Goal: Transaction & Acquisition: Download file/media

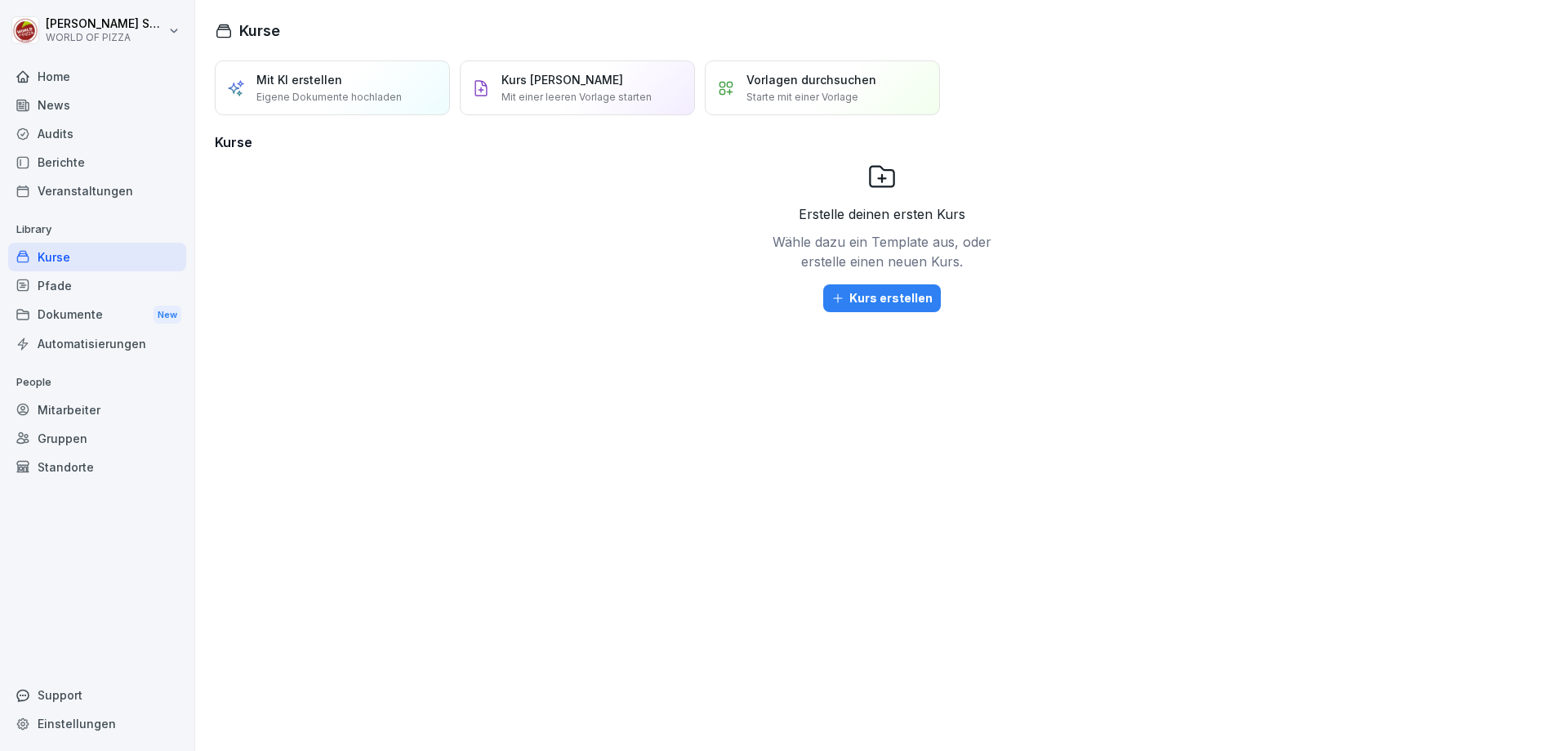
click at [56, 324] on div "Dokumente New" at bounding box center [97, 315] width 178 height 30
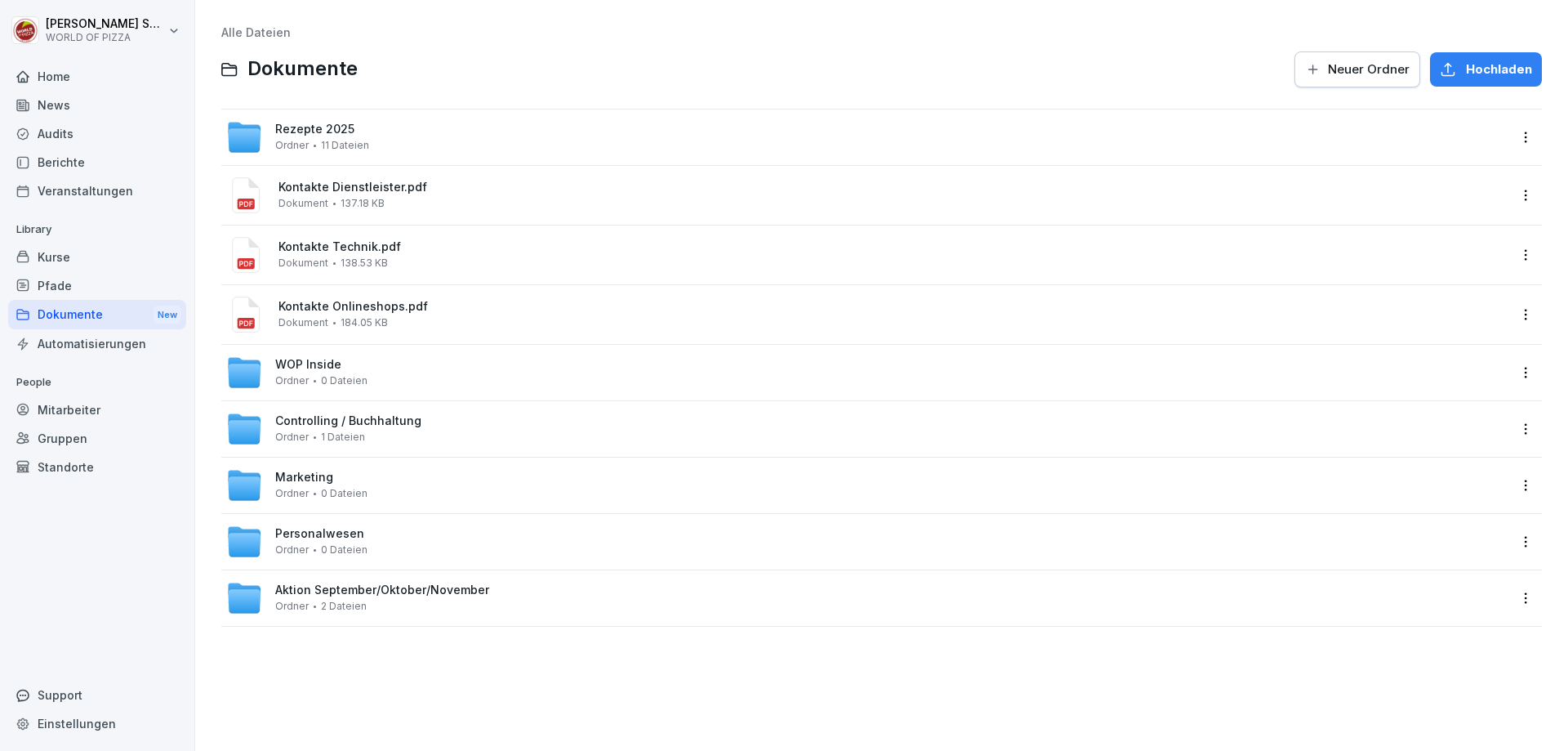
click at [351, 541] on div "Personalwesen Ordner 0 Dateien" at bounding box center [321, 541] width 93 height 28
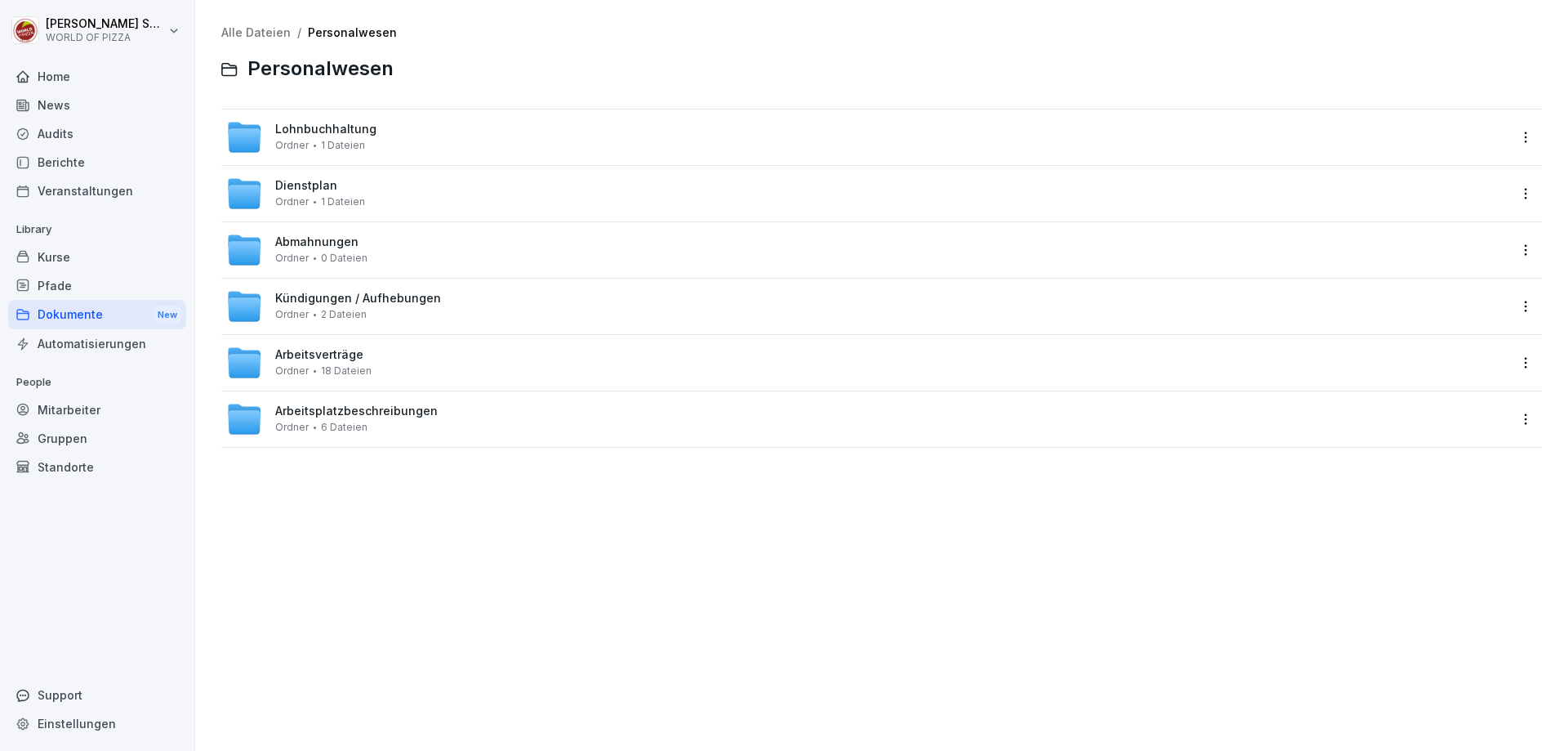
click at [385, 310] on div "Kündigungen / Aufhebungen Ordner 2 Dateien" at bounding box center [358, 306] width 166 height 28
click at [340, 431] on span "6 Dateien" at bounding box center [344, 427] width 47 height 11
click at [357, 419] on div "Arbeitsplatzbeschreibungen Ordner 6 Dateien" at bounding box center [356, 419] width 162 height 28
click at [345, 145] on span "1 Dateien" at bounding box center [343, 145] width 44 height 11
click at [350, 365] on span "18 Dateien" at bounding box center [346, 370] width 50 height 11
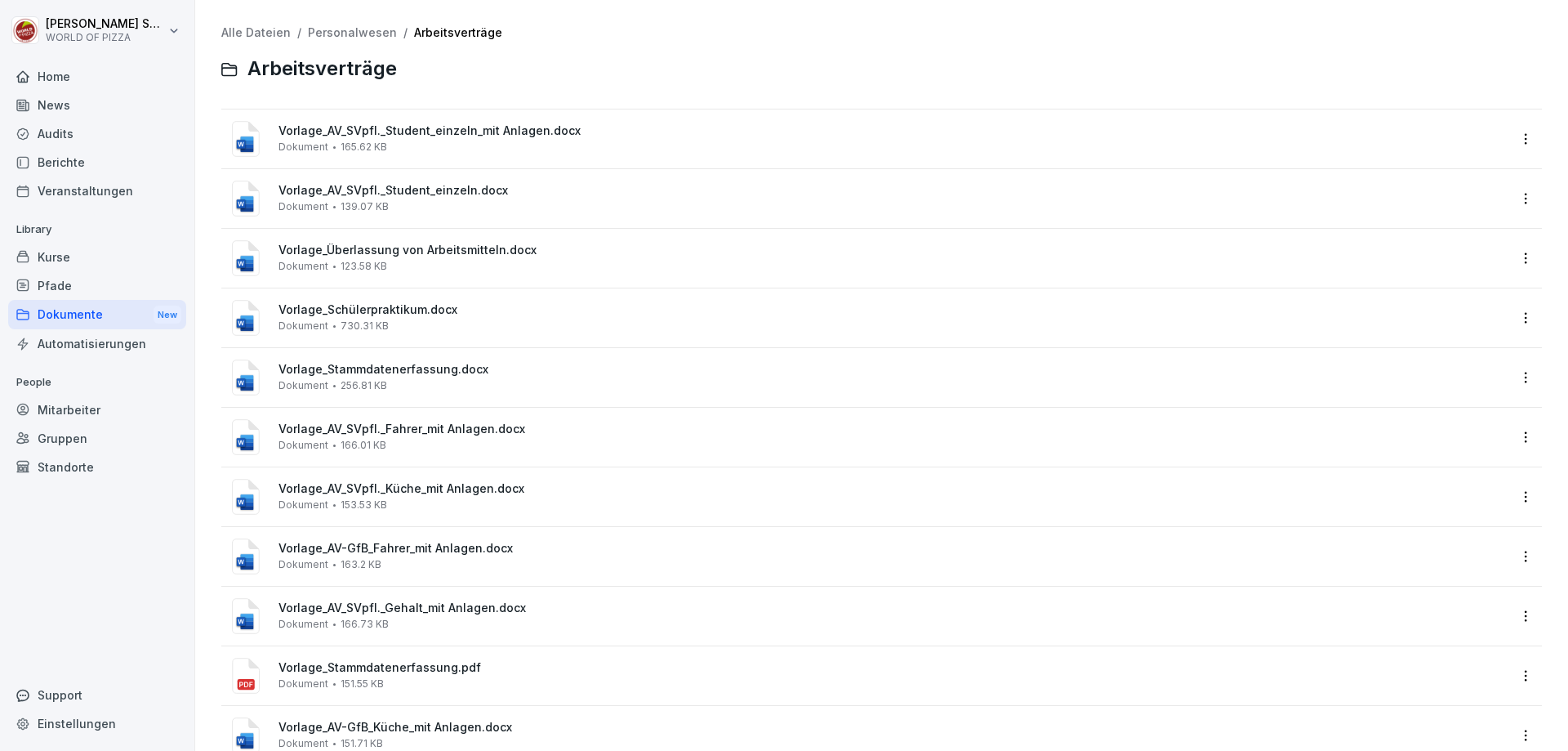
click at [410, 192] on span "Vorlage_AV_SVpfl._Student_einzeln.docx" at bounding box center [893, 191] width 1230 height 14
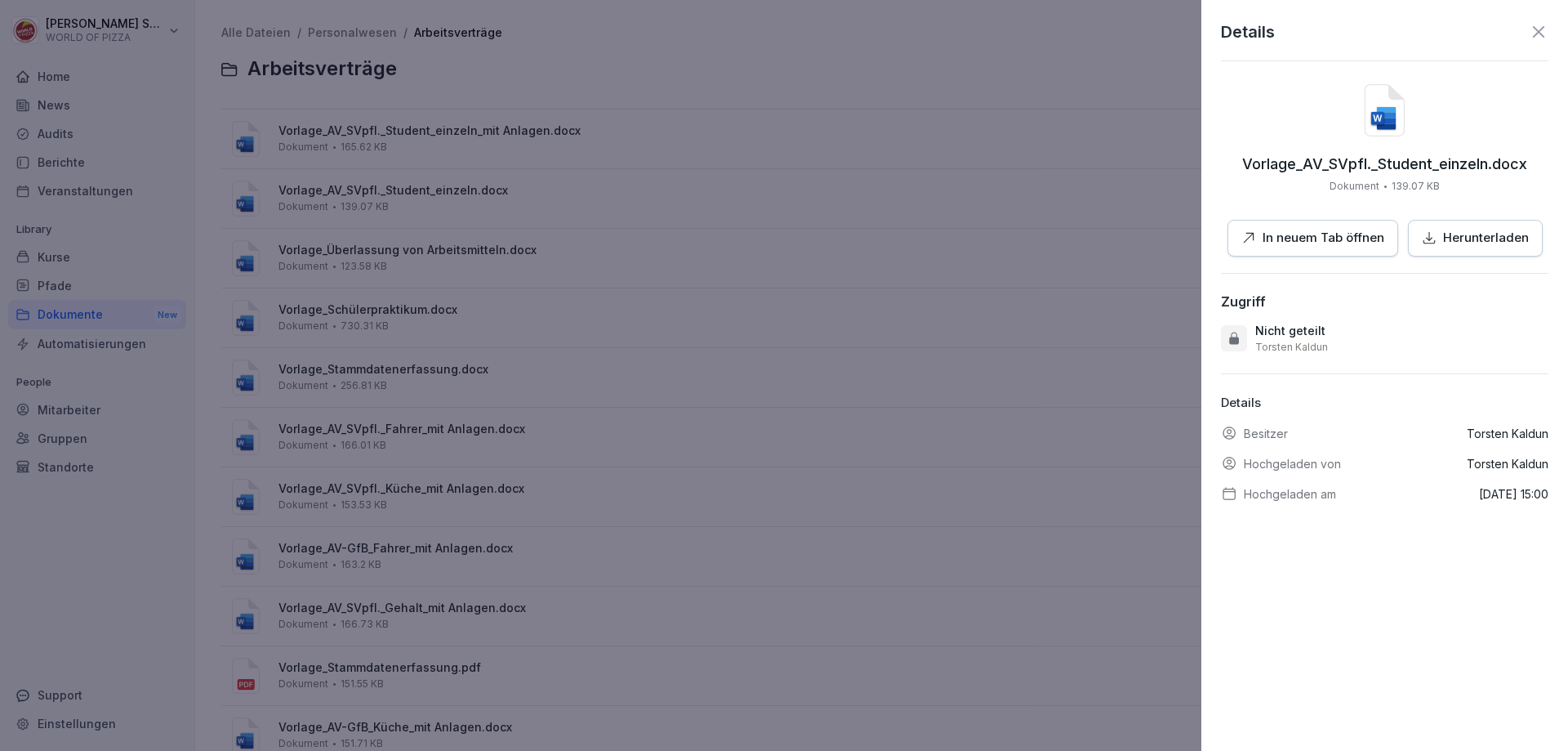
click at [1469, 231] on p "Herunterladen" at bounding box center [1486, 237] width 85 height 19
click at [812, 242] on div at bounding box center [784, 376] width 1568 height 751
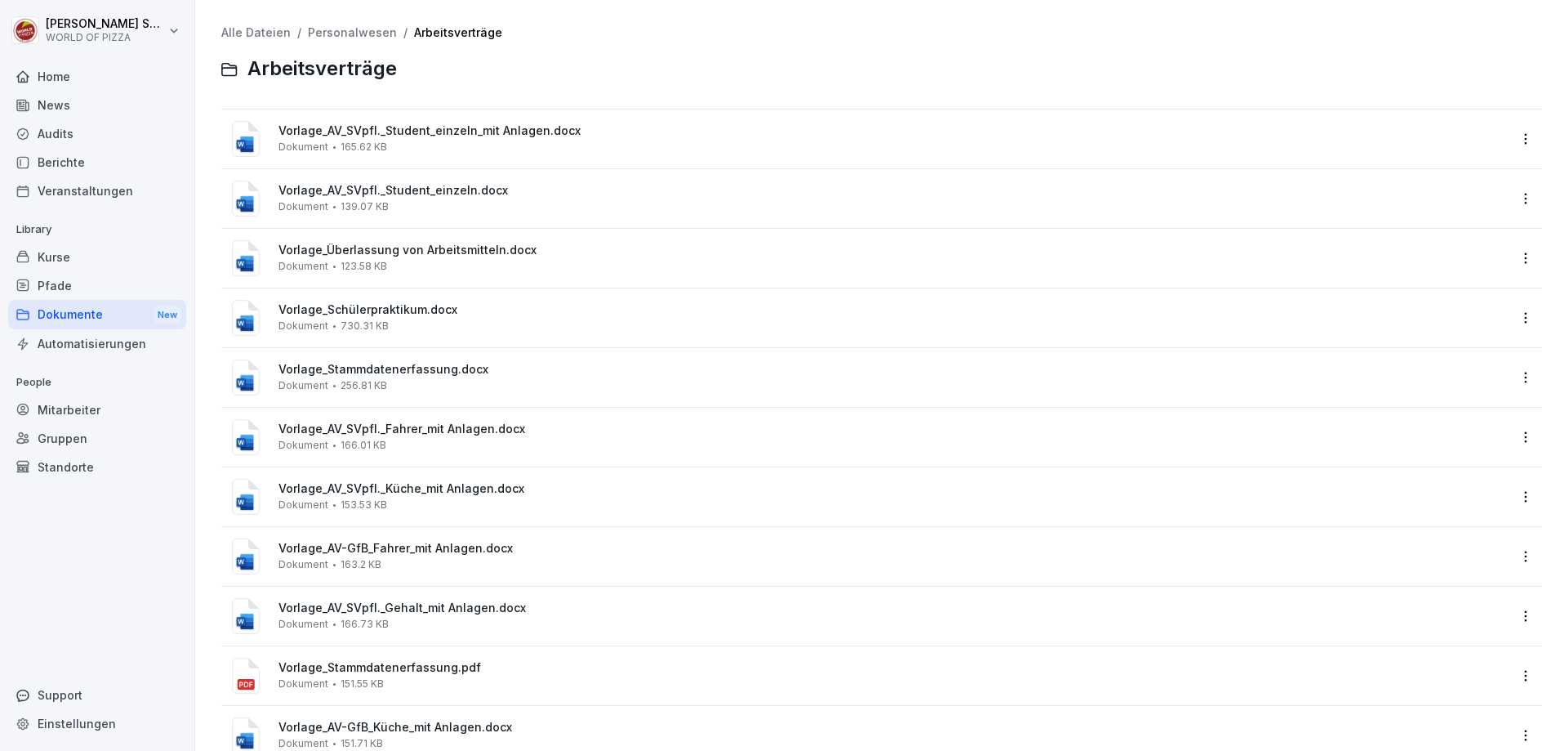
click at [508, 212] on div "Vorlage_AV_SVpfl._Student_einzeln.docx Dokument 139.07 KB" at bounding box center [893, 198] width 1230 height 28
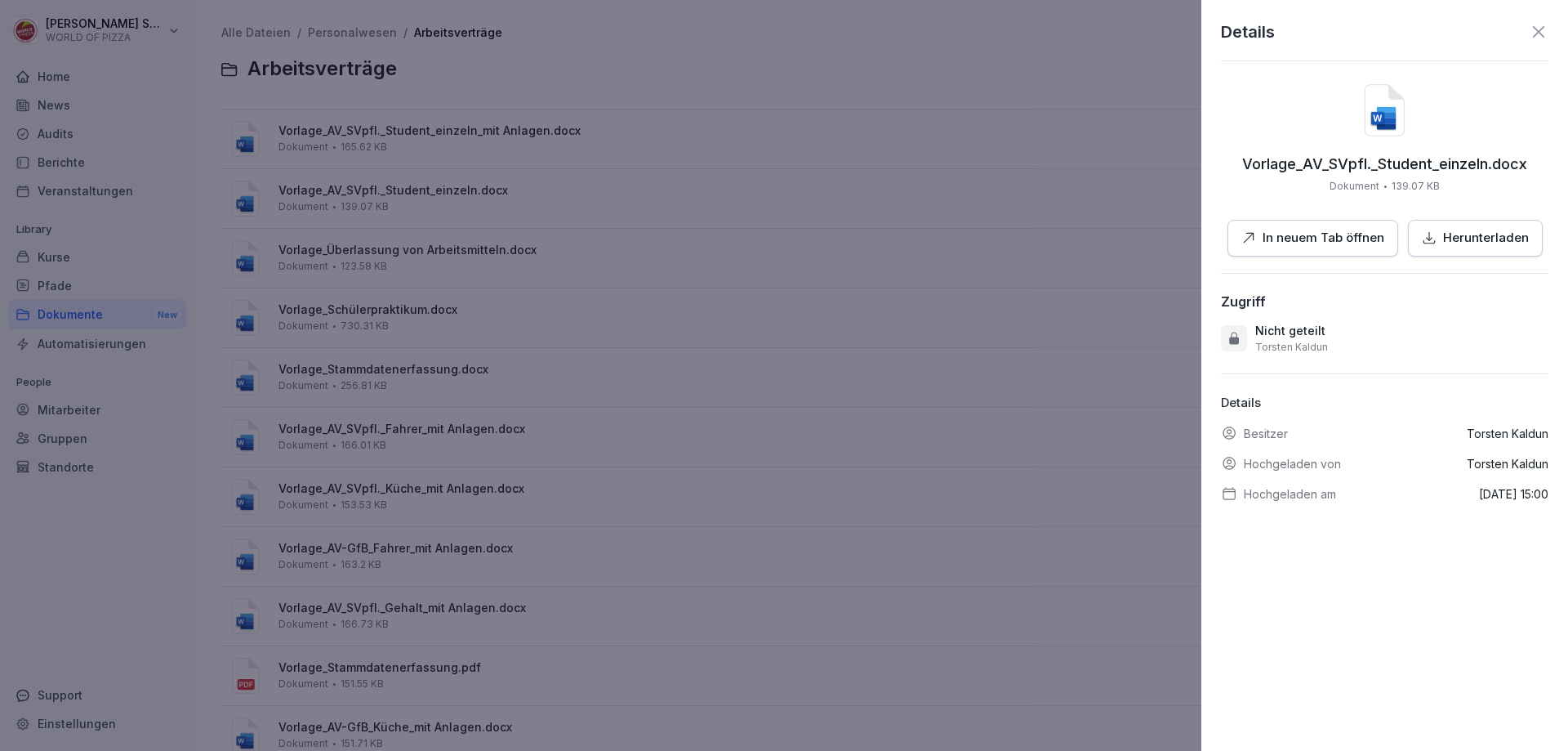
click at [1479, 234] on p "Herunterladen" at bounding box center [1486, 237] width 85 height 19
click at [1436, 241] on div "Herunterladen" at bounding box center [1475, 237] width 107 height 19
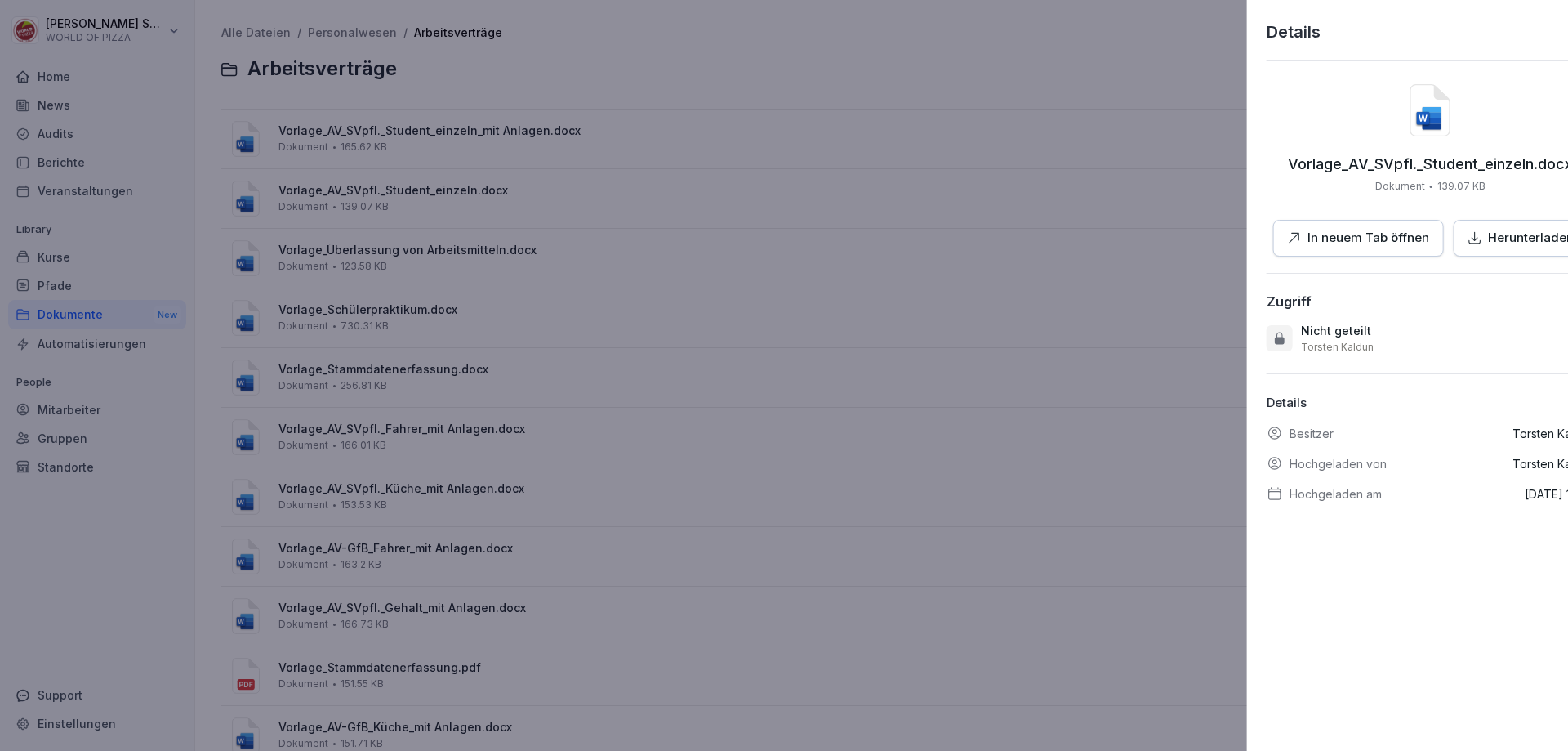
click at [300, 289] on div at bounding box center [784, 376] width 1568 height 751
